Goal: Task Accomplishment & Management: Use online tool/utility

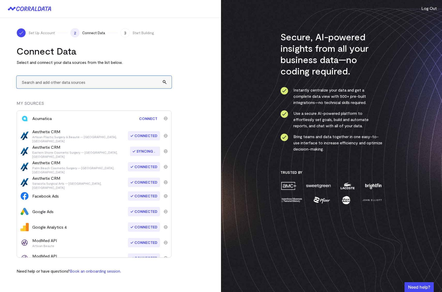
click at [43, 84] on input "text" at bounding box center [94, 82] width 155 height 13
click at [45, 82] on input "text" at bounding box center [94, 82] width 155 height 13
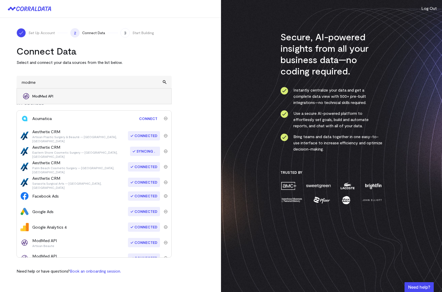
click at [59, 92] on li "ModMed API" at bounding box center [94, 96] width 154 height 16
type input "ModMed API"
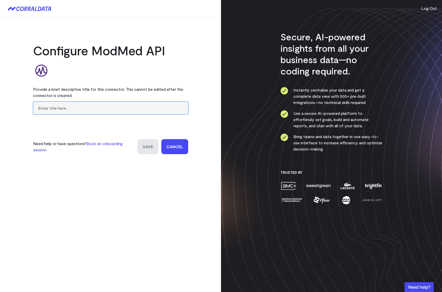
click at [59, 106] on input "text" at bounding box center [110, 108] width 155 height 13
paste input "Palm Beach Cosmetic Surgery"
type input "Palm Beach Cosmetic Surgery"
click at [147, 146] on input "Save" at bounding box center [147, 146] width 21 height 15
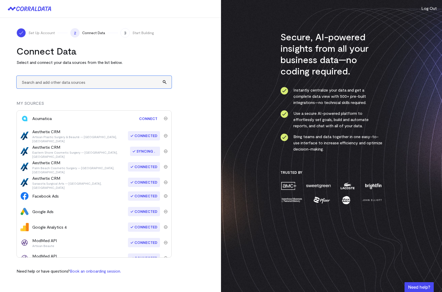
click at [127, 81] on input "text" at bounding box center [94, 82] width 155 height 13
type input "modmed"
click at [191, 91] on turbo-frame "Connect Data Select and connect your data sources from the list below. modmed M…" at bounding box center [111, 159] width 188 height 229
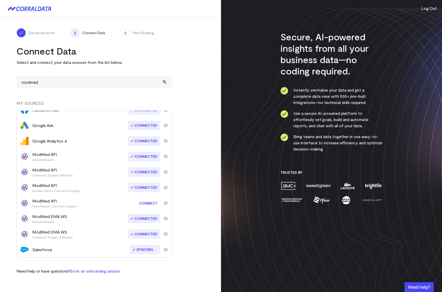
click at [144, 202] on link "Connect" at bounding box center [148, 203] width 24 height 10
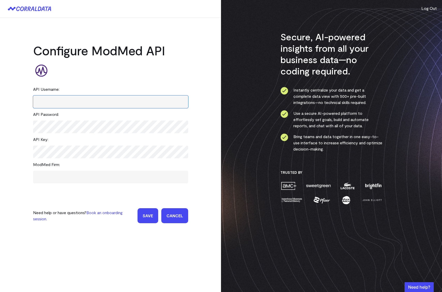
click at [107, 105] on input "text" at bounding box center [110, 101] width 155 height 13
paste input "fhir_krhqe"
type input "fhir_krhqe"
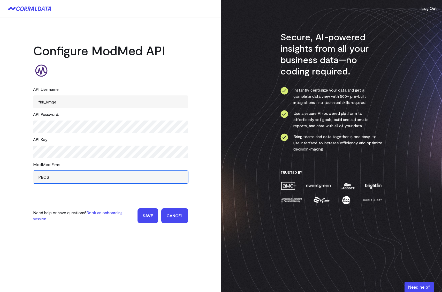
type input "PBCS"
click at [150, 208] on input "Save" at bounding box center [147, 215] width 21 height 15
